Goal: Task Accomplishment & Management: Manage account settings

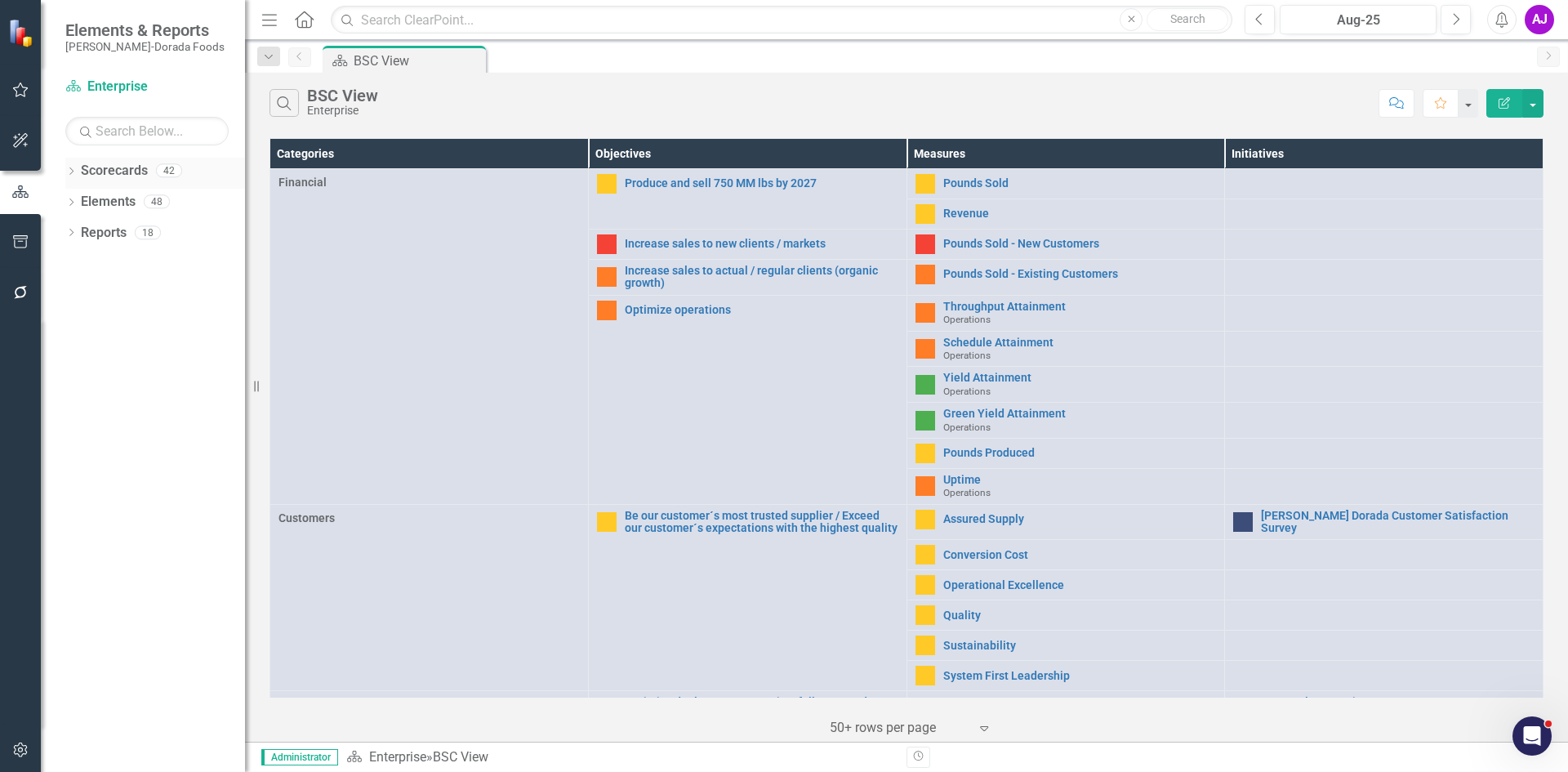
click at [72, 170] on icon at bounding box center [72, 171] width 4 height 7
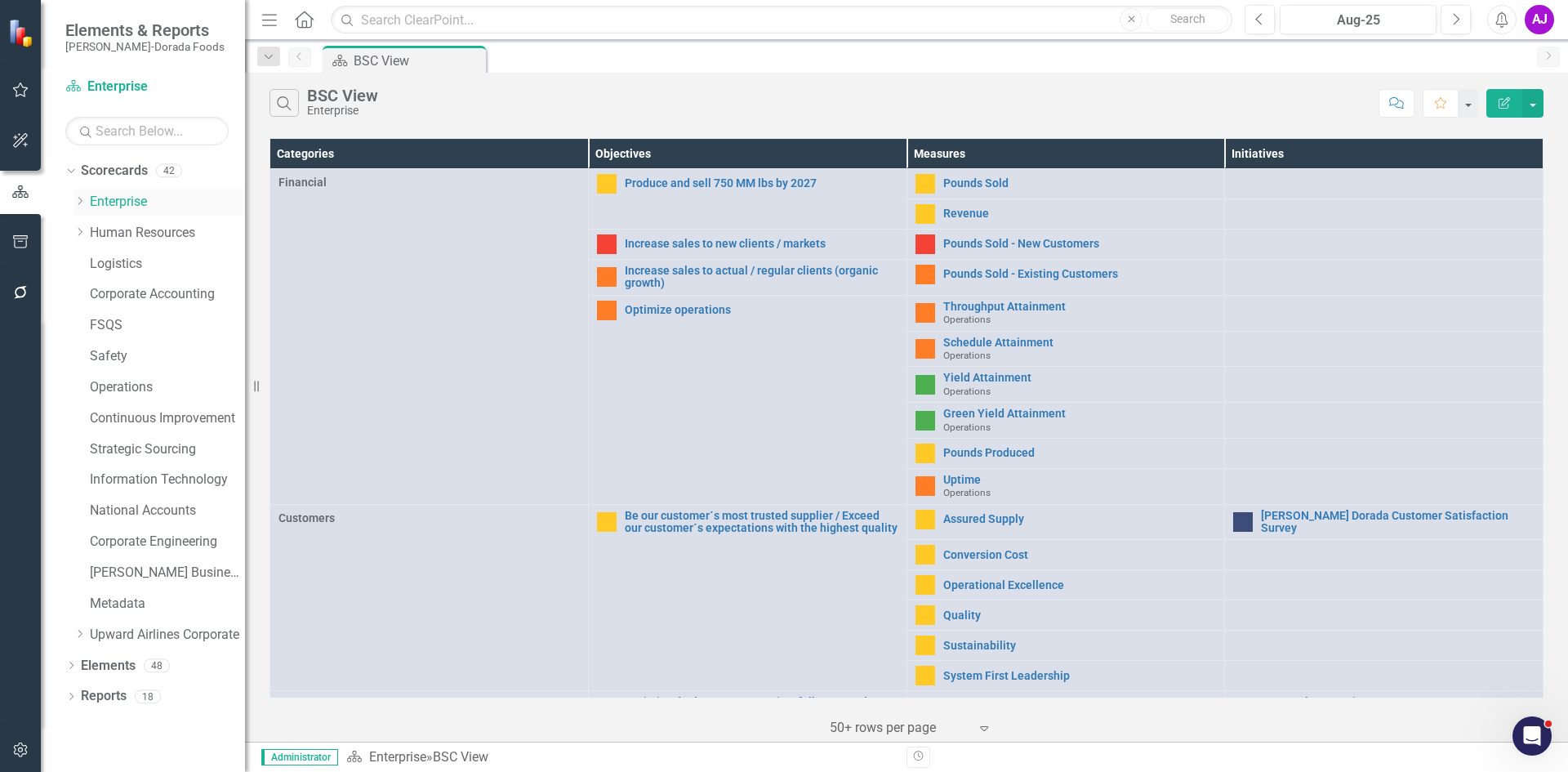
click at [78, 204] on icon "Dropdown" at bounding box center [79, 201] width 12 height 10
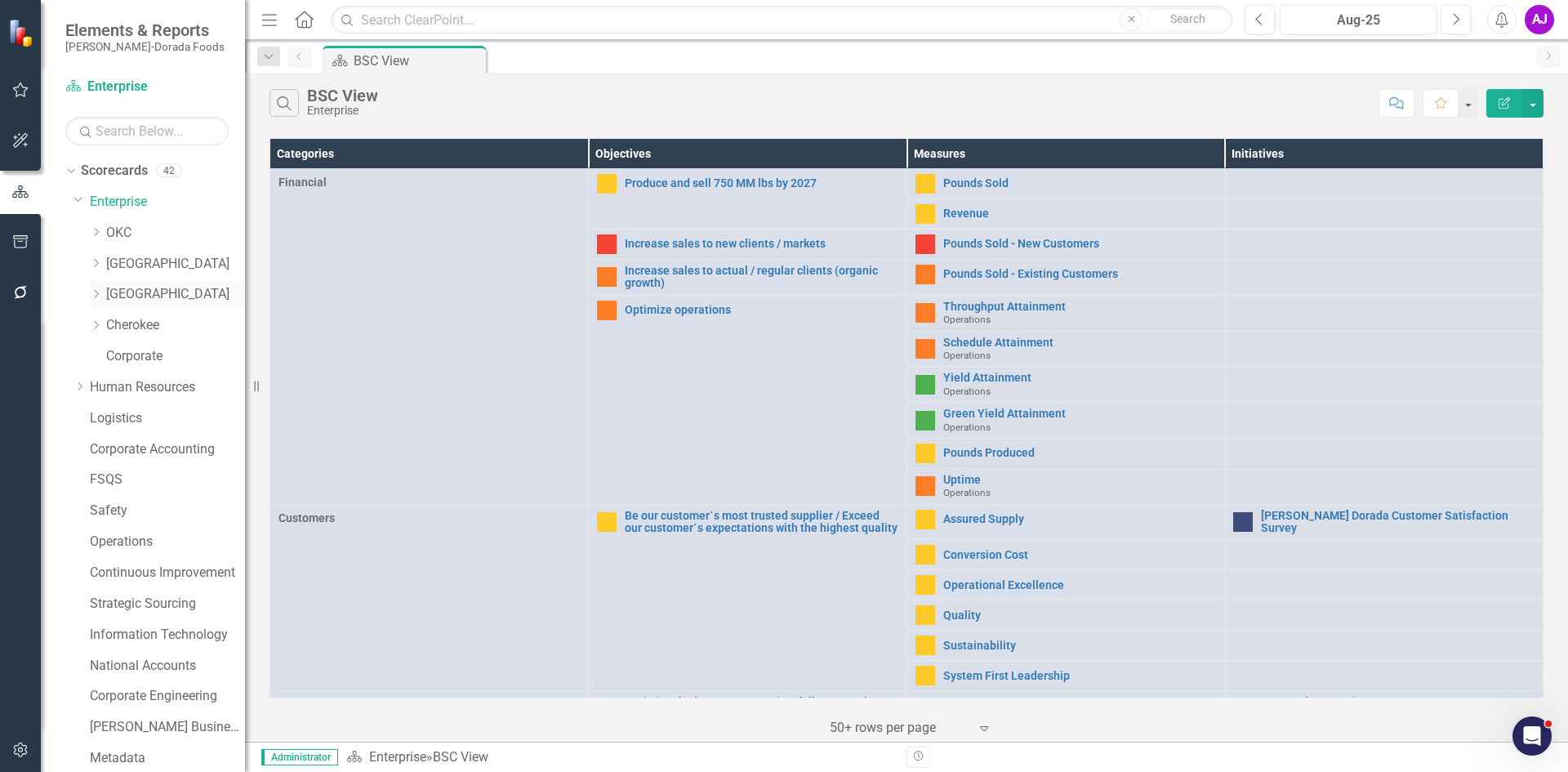
click at [128, 289] on link "[GEOGRAPHIC_DATA]" at bounding box center [175, 295] width 139 height 18
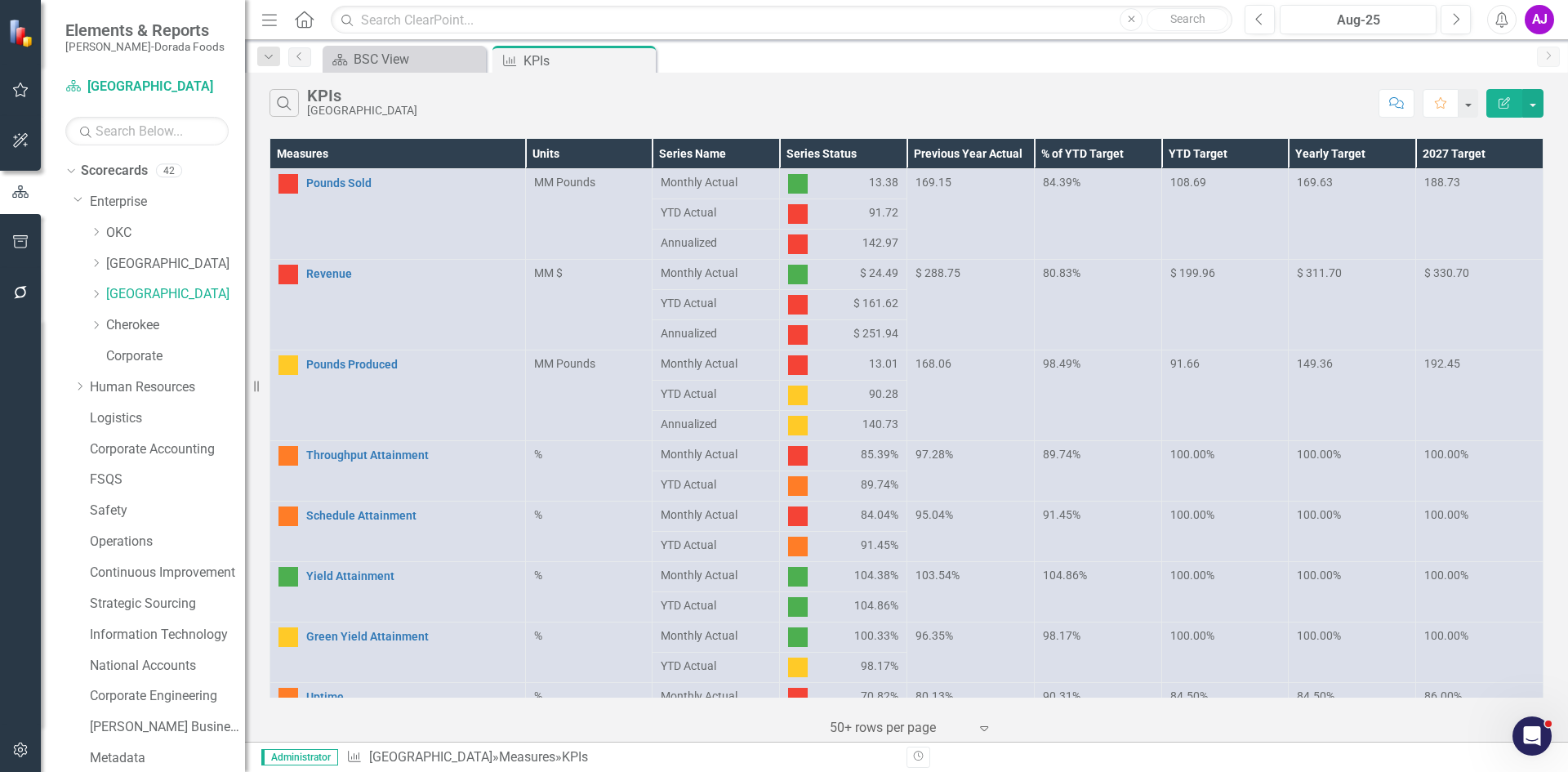
click at [783, 105] on div "Search KPIs [GEOGRAPHIC_DATA]" at bounding box center [820, 103] width 1101 height 28
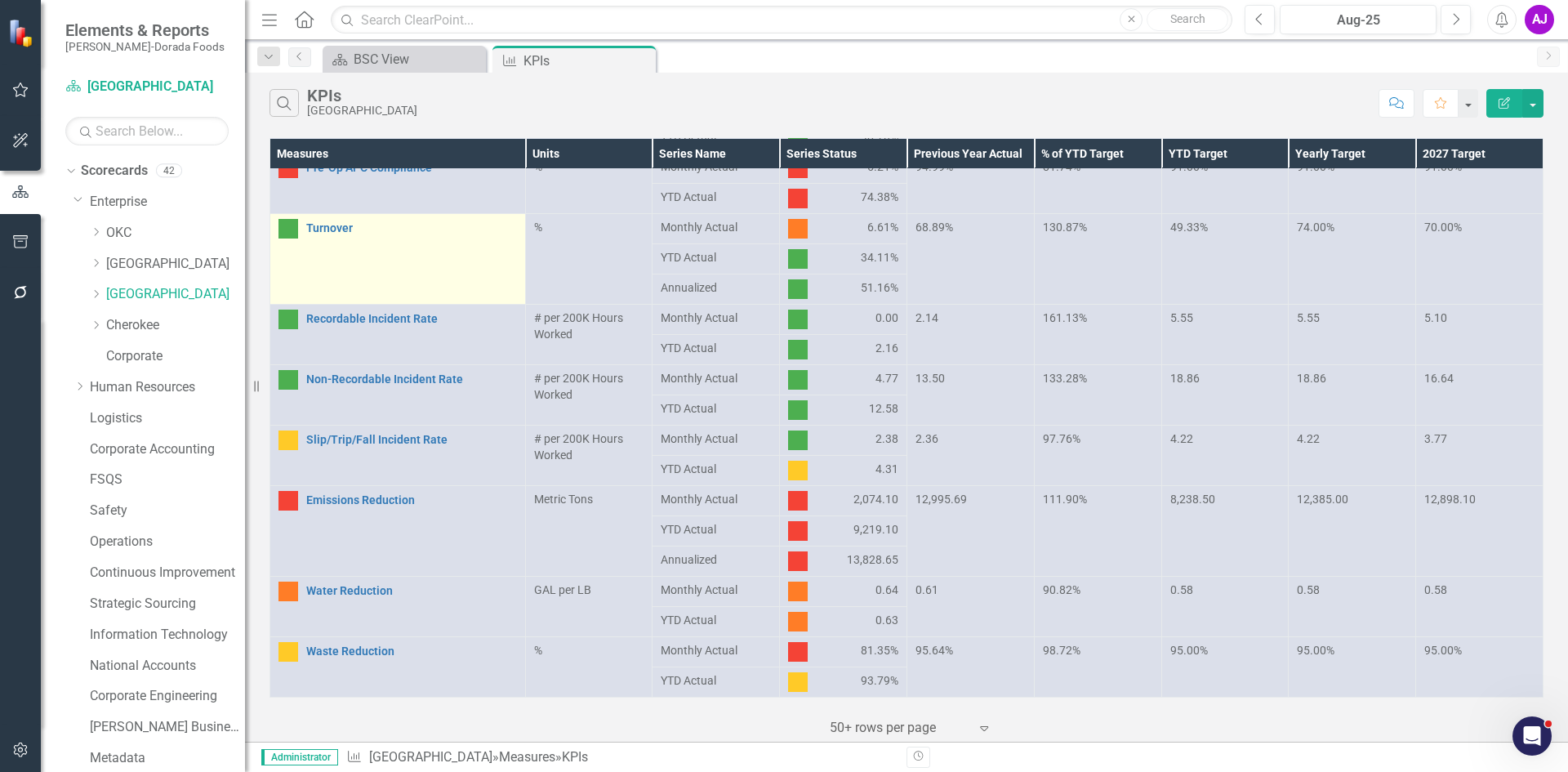
scroll to position [465, 0]
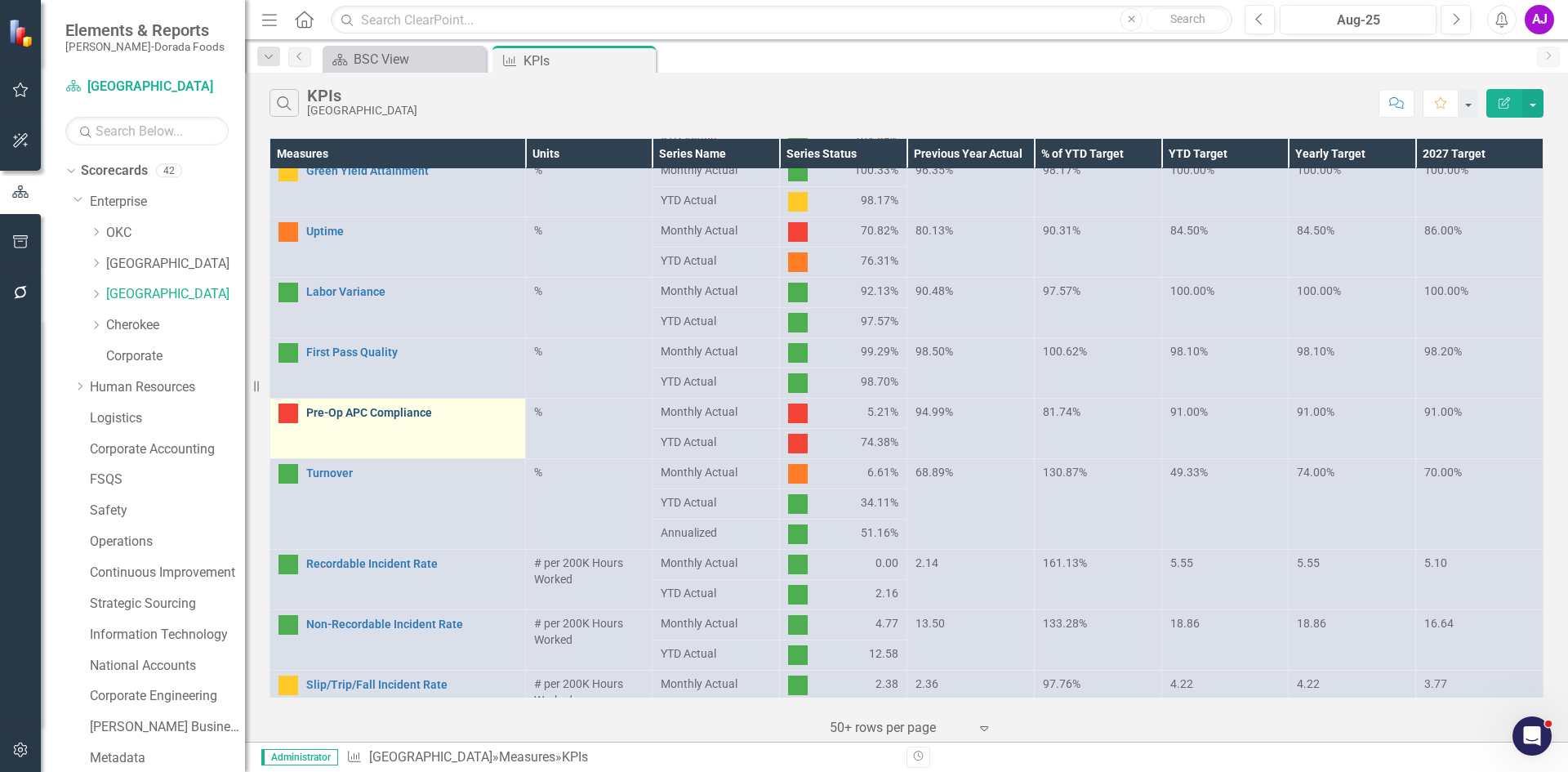
click at [419, 407] on link "Pre-Op APC Compliance" at bounding box center [412, 412] width 211 height 12
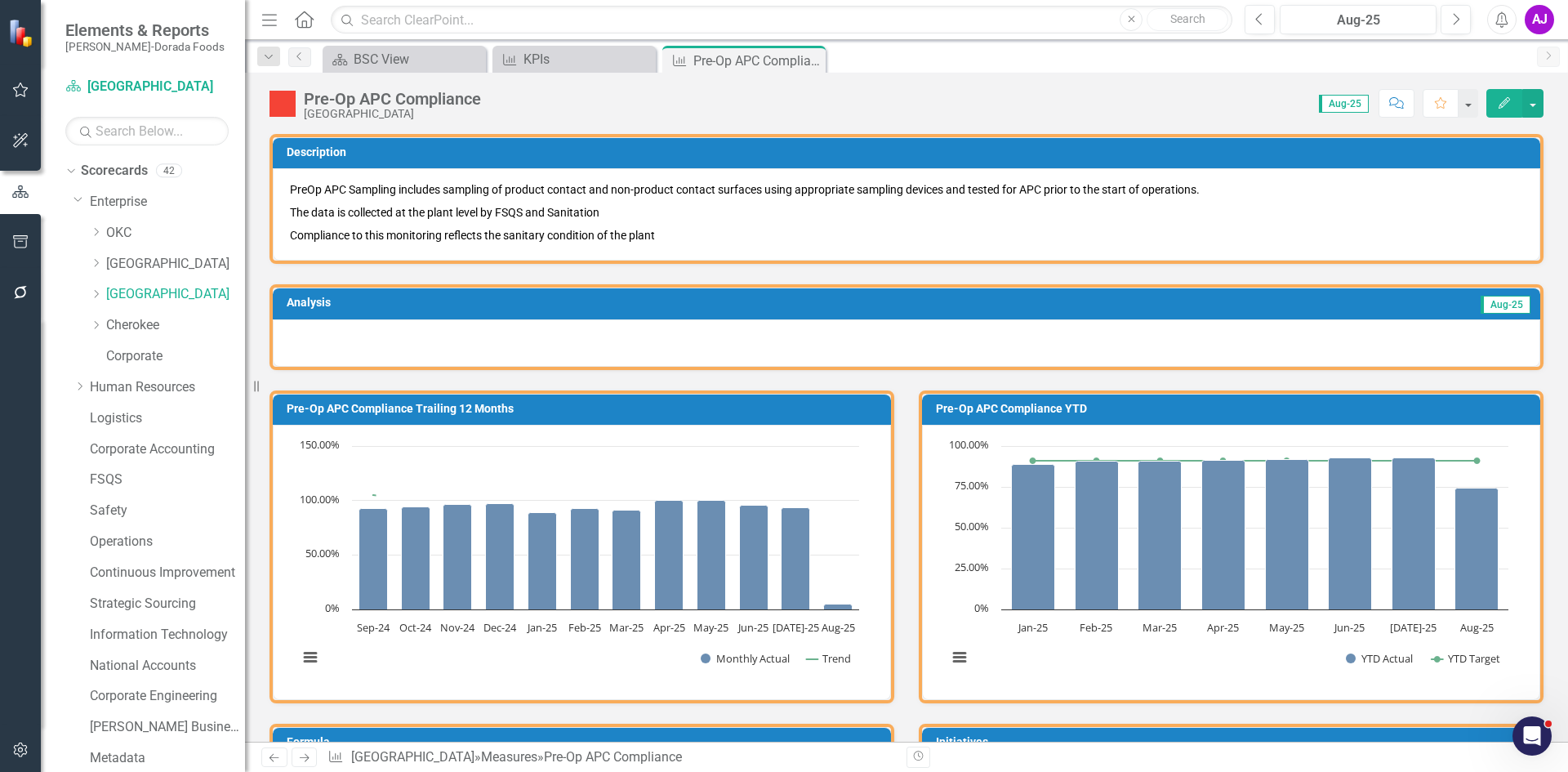
click at [1512, 102] on button "Edit" at bounding box center [1504, 103] width 36 height 28
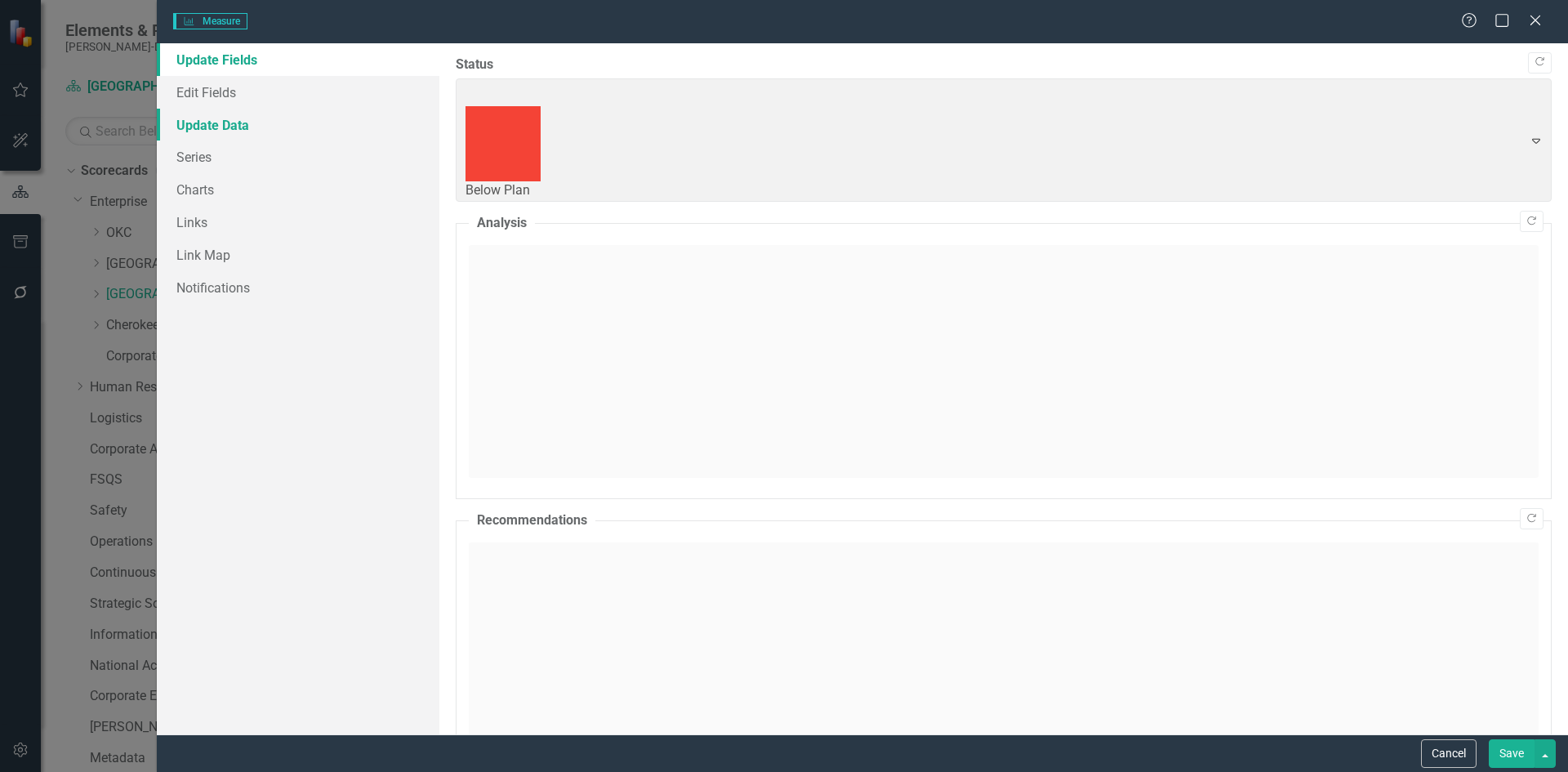
click at [230, 129] on link "Update Data" at bounding box center [298, 125] width 283 height 33
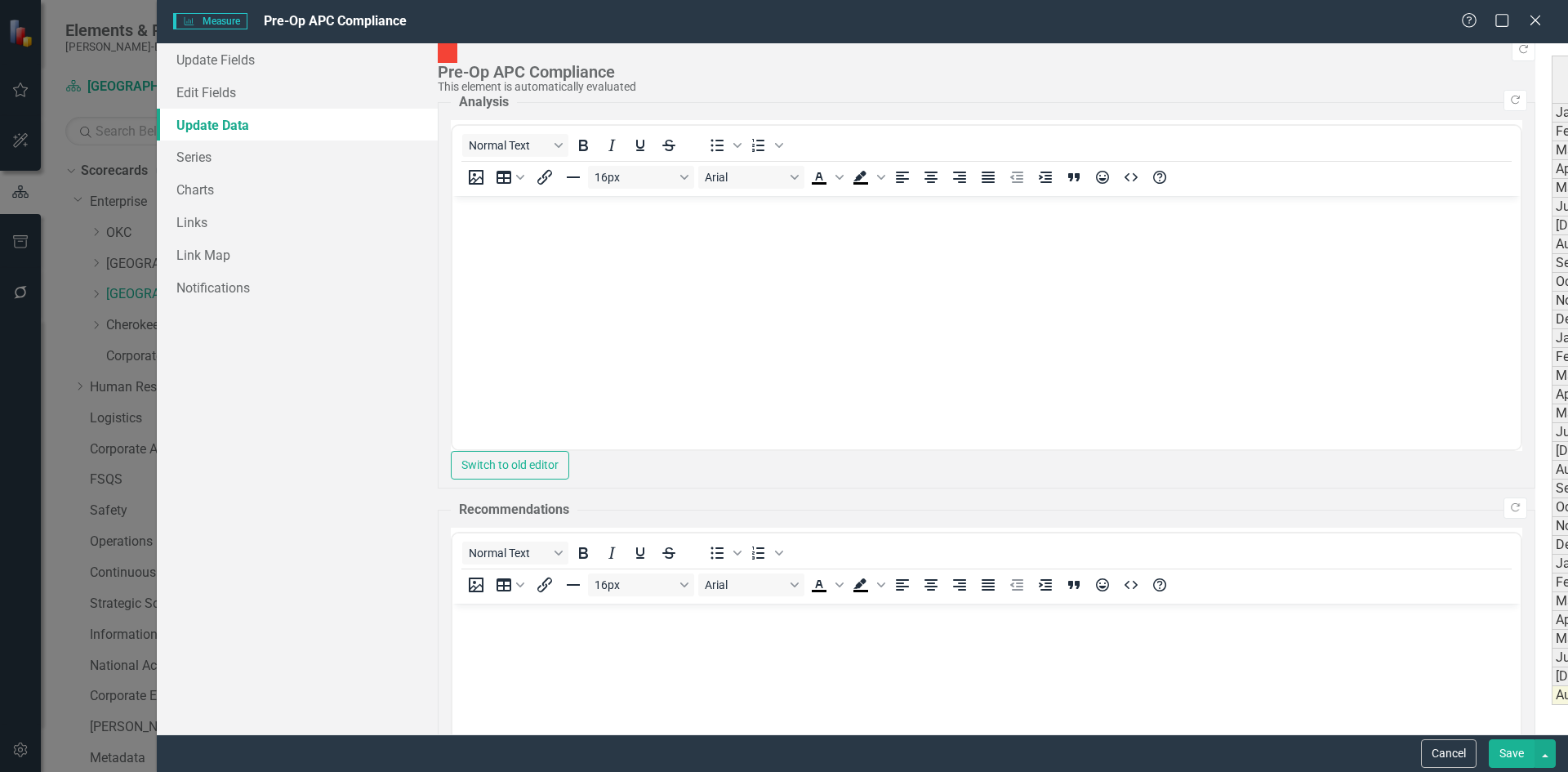
type textarea "156"
click at [1505, 761] on button "Save" at bounding box center [1511, 753] width 46 height 28
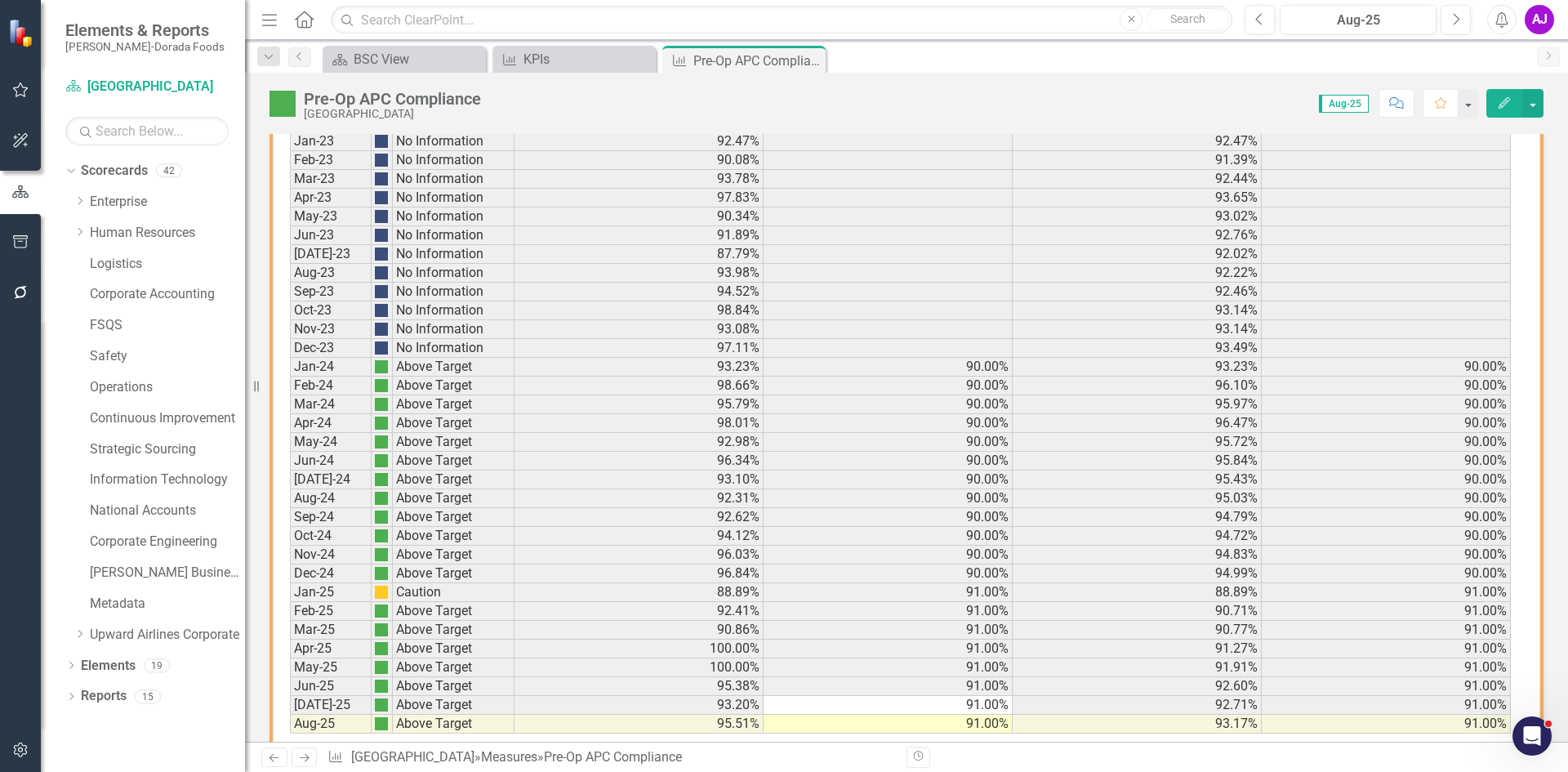
scroll to position [1019, 0]
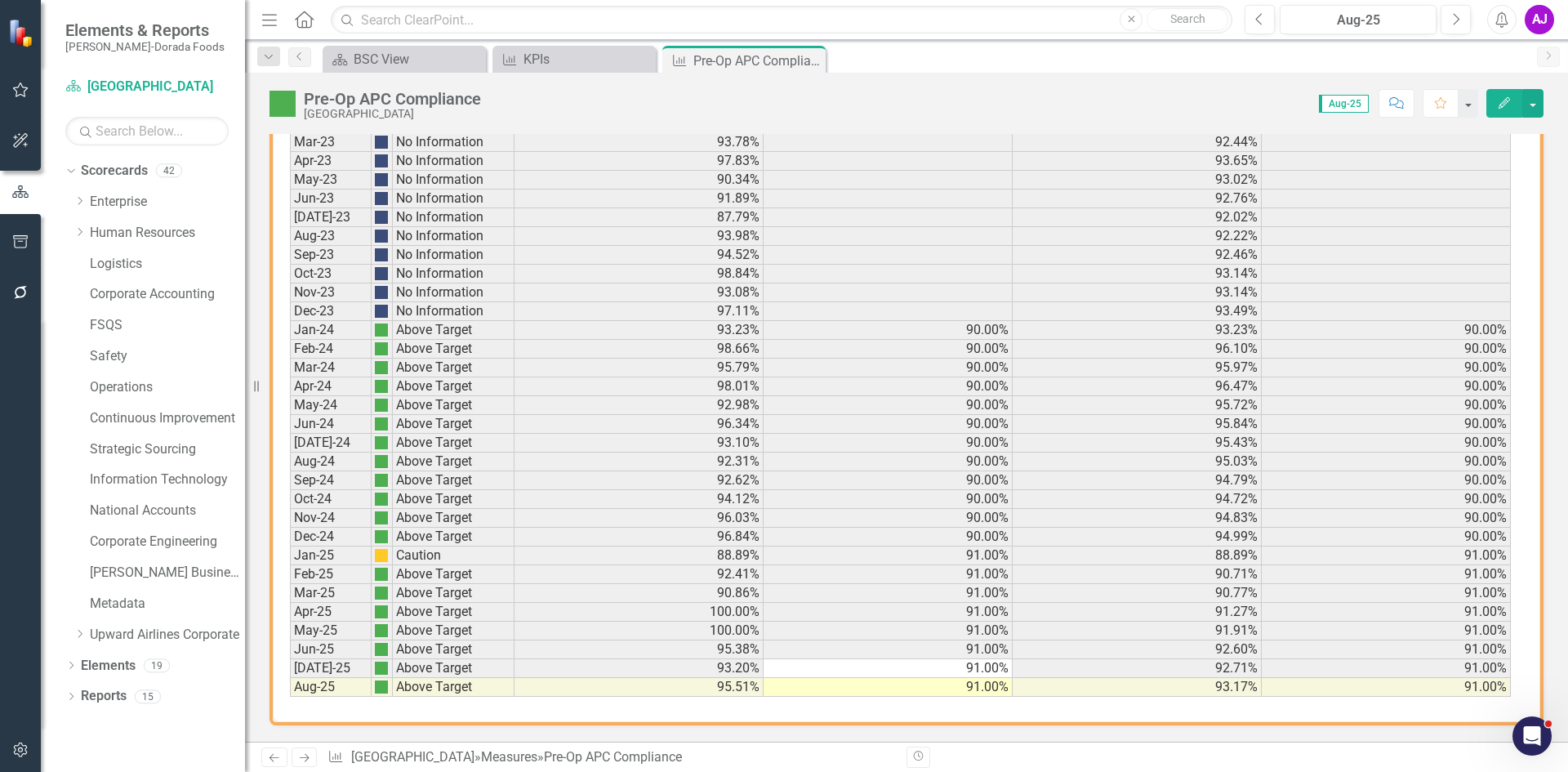
click at [1181, 86] on div "Pre-Op APC Compliance Reidsville Score: 0.00 Aug-25 Completed Comment Favorite …" at bounding box center [906, 96] width 1323 height 49
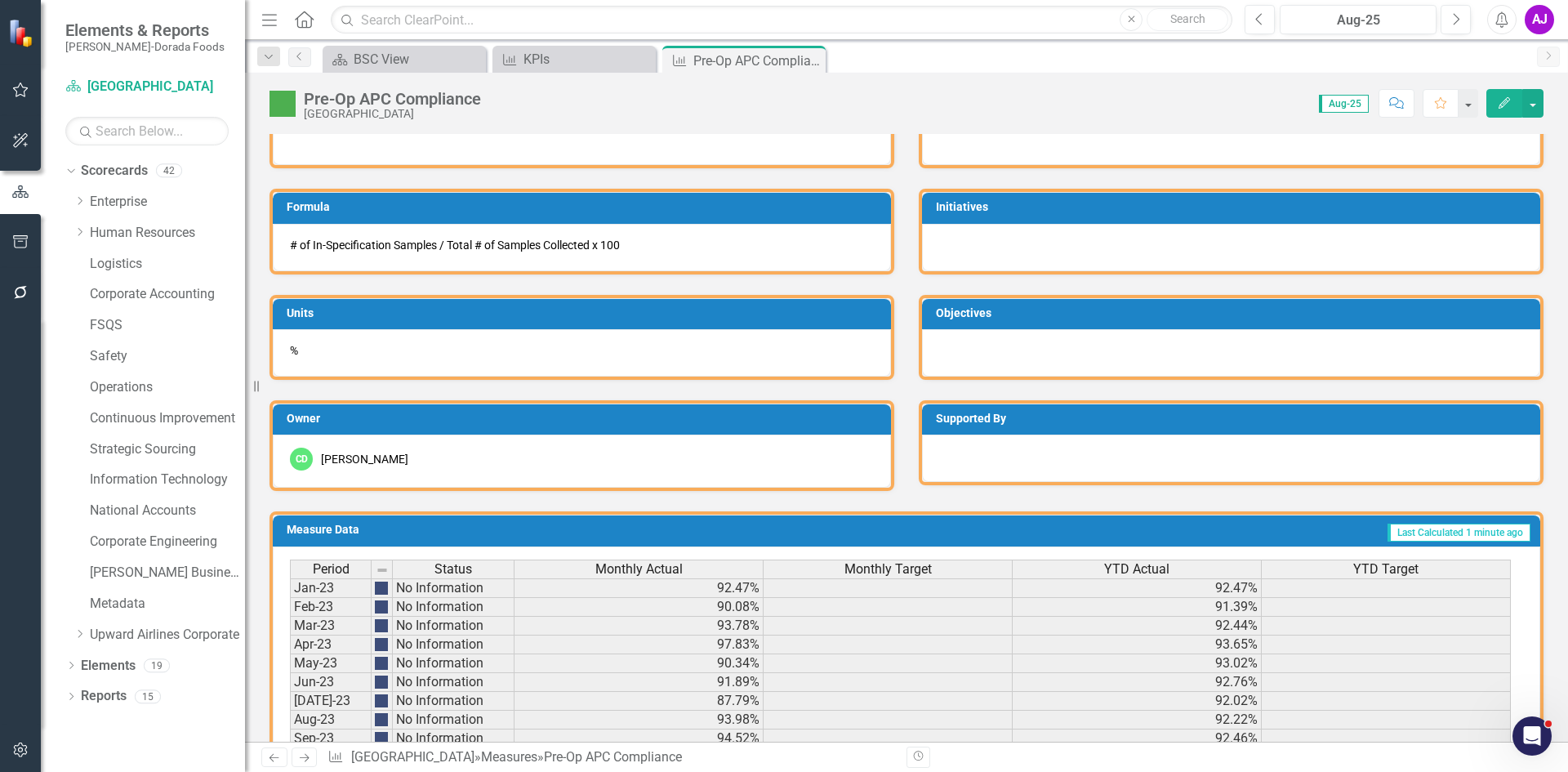
scroll to position [529, 0]
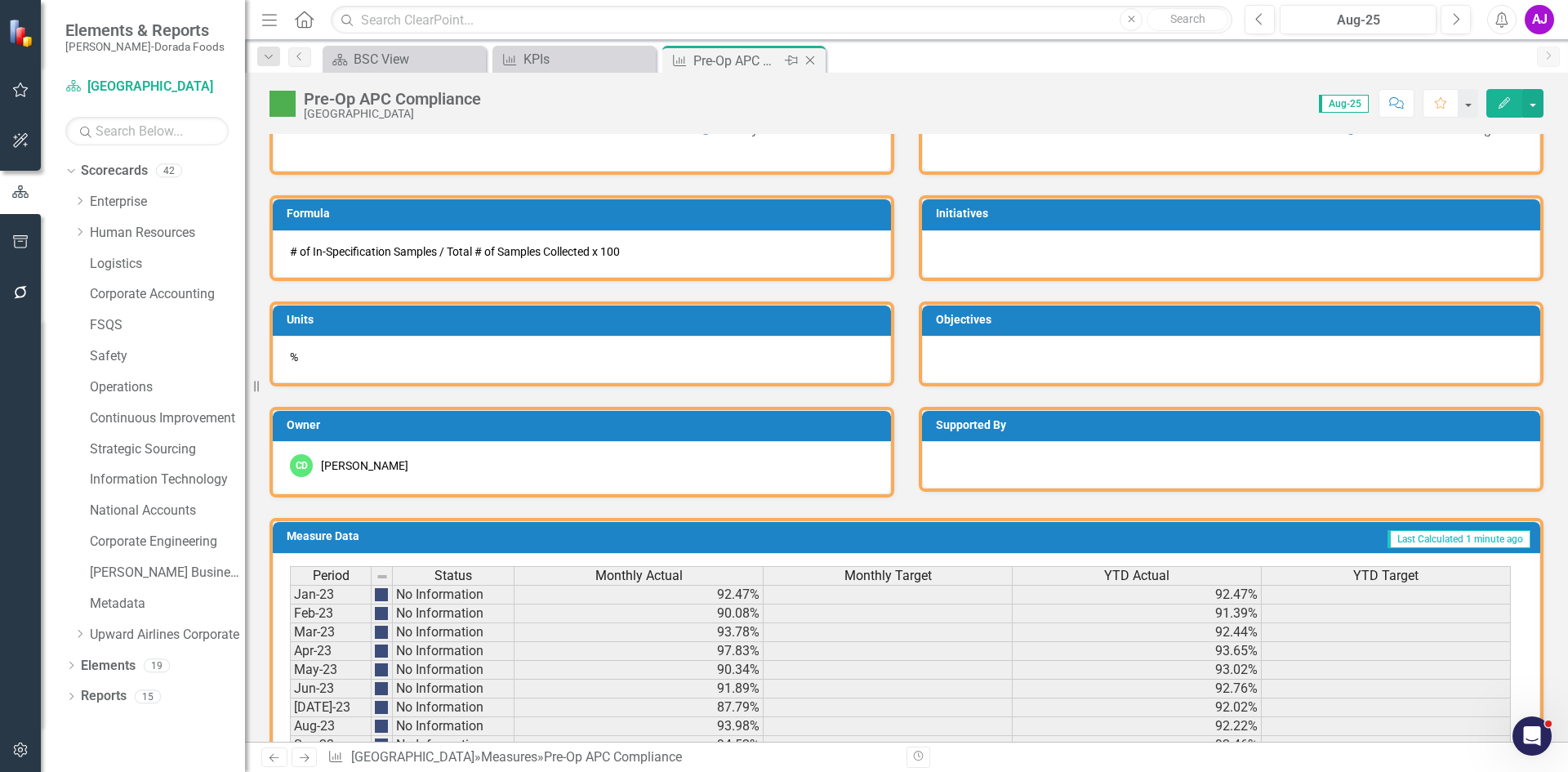
click at [812, 56] on icon "Close" at bounding box center [810, 61] width 17 height 13
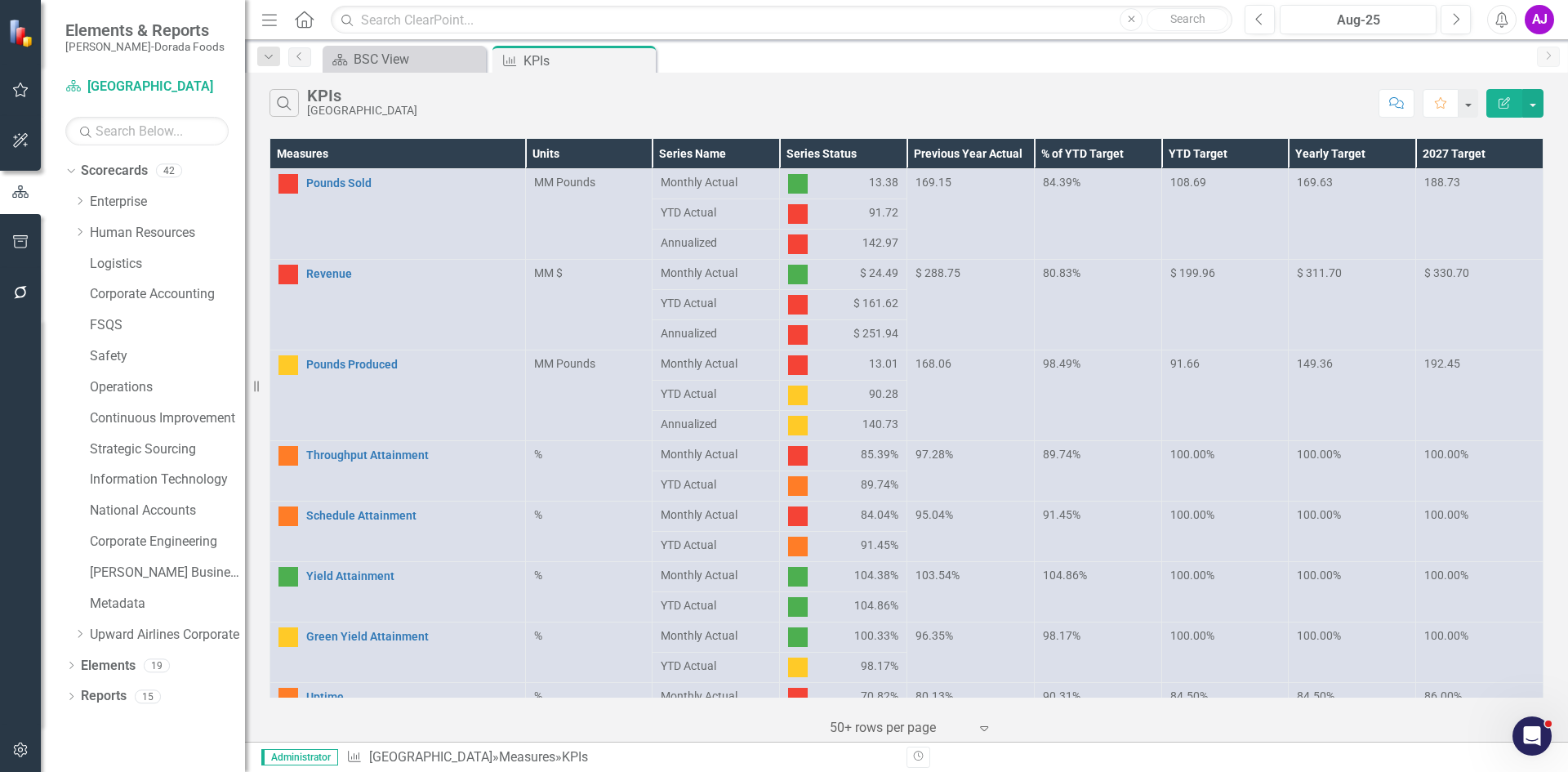
scroll to position [490, 0]
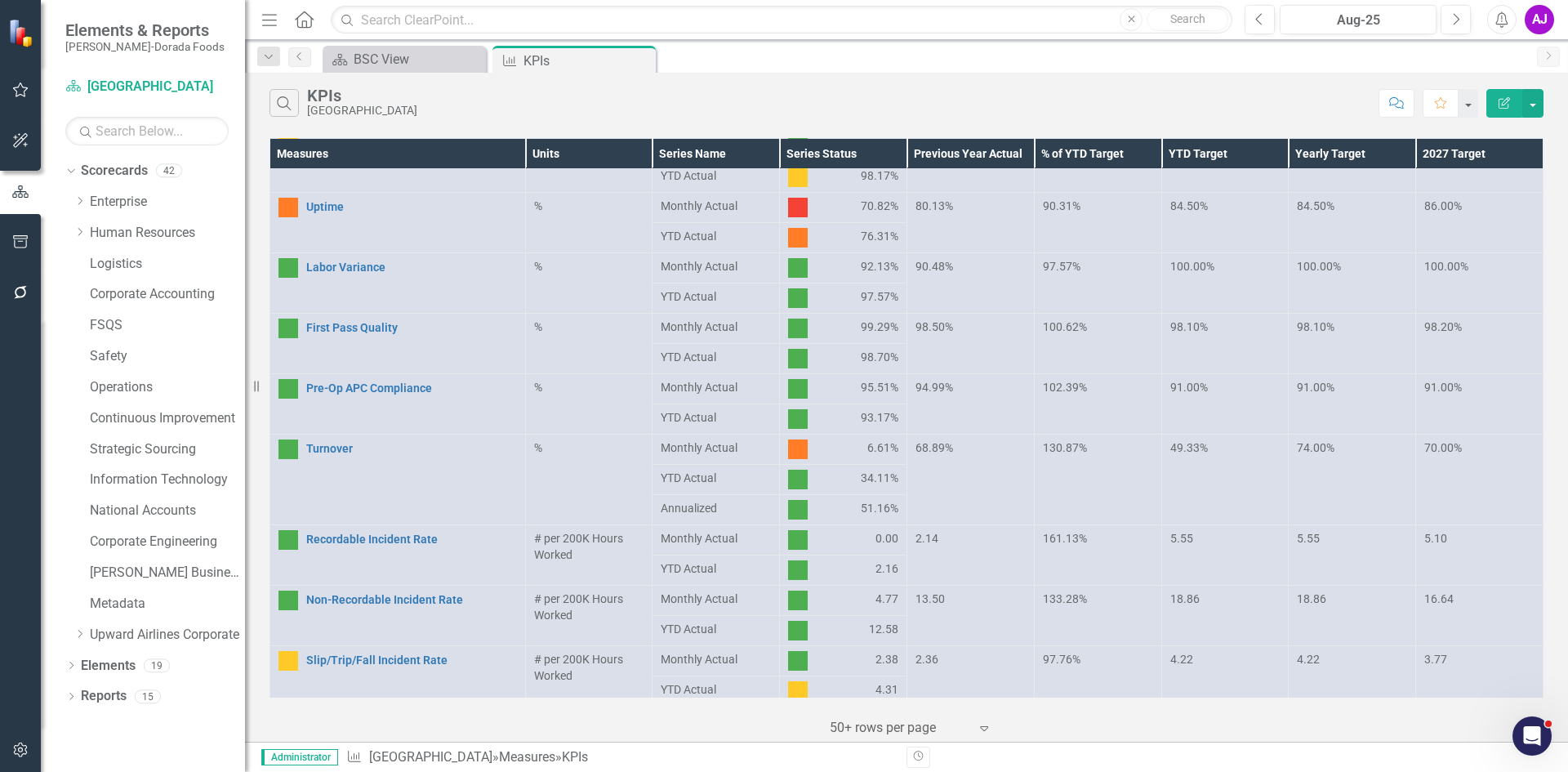
click at [1349, 76] on div "Search KPIs Reidsville Comment Favorite Edit Report" at bounding box center [906, 99] width 1323 height 53
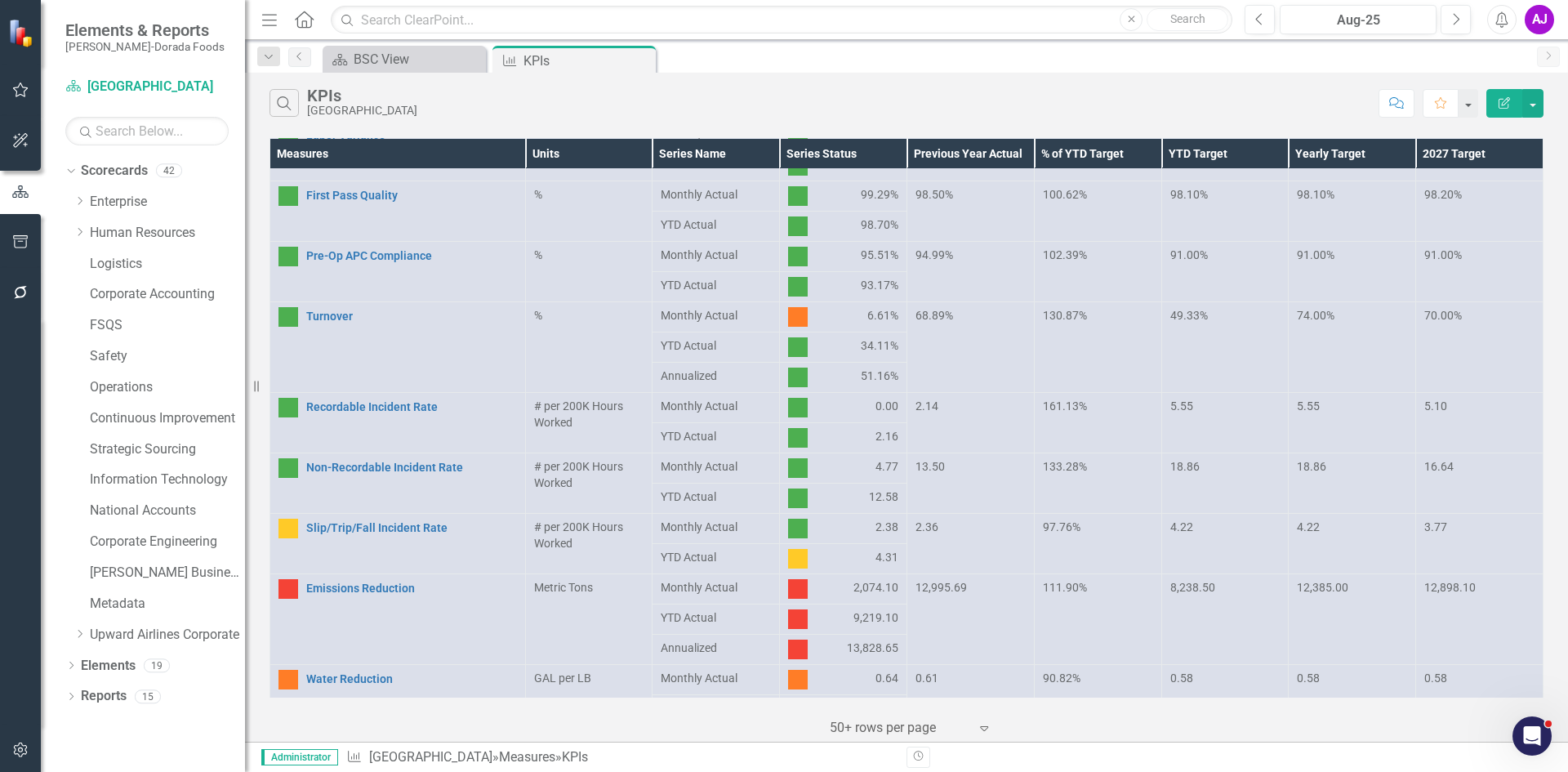
scroll to position [465, 0]
